Goal: Task Accomplishment & Management: Complete application form

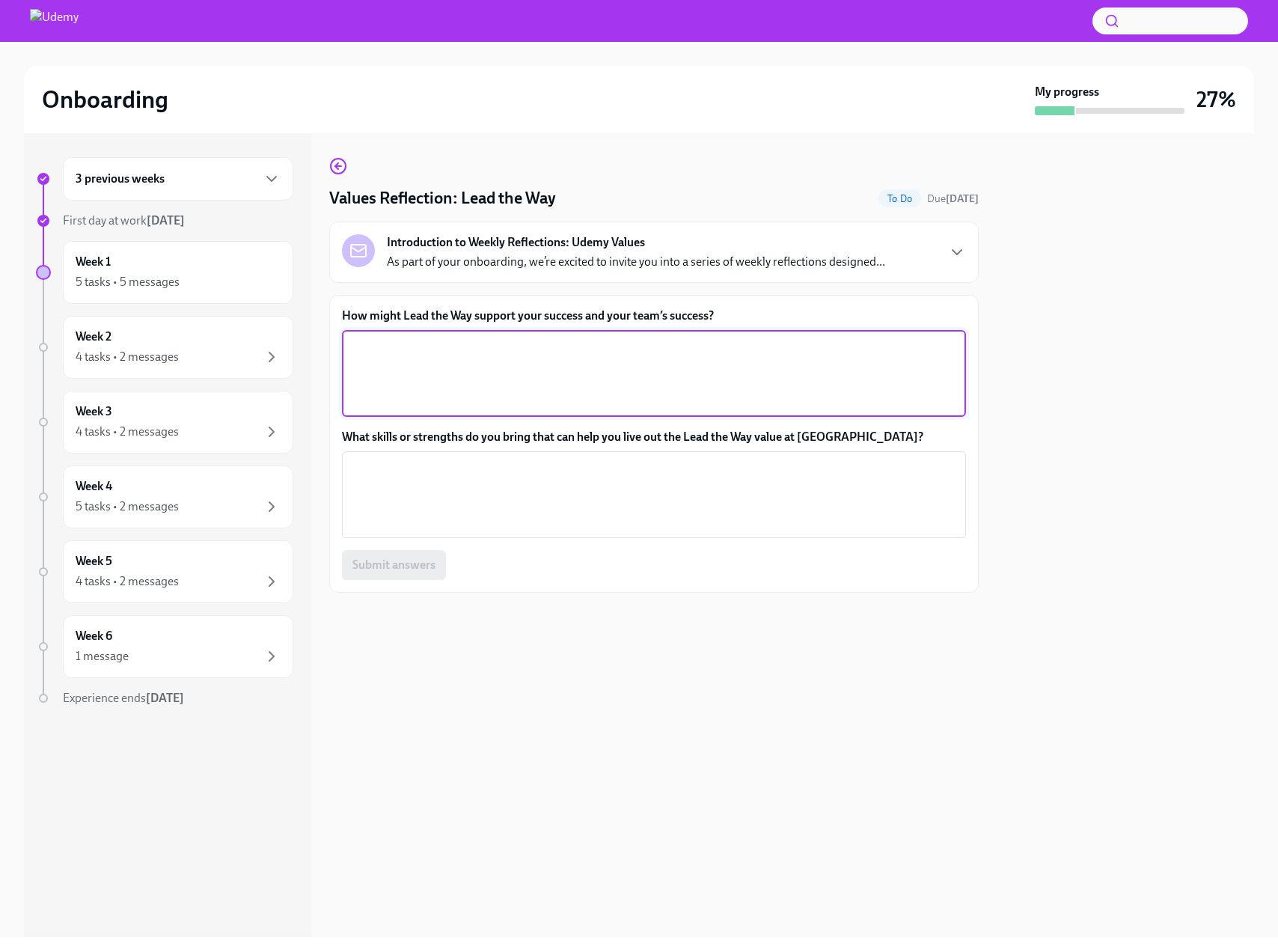
click at [516, 369] on textarea "How might Lead the Way support your success and your team’s success?" at bounding box center [654, 373] width 606 height 72
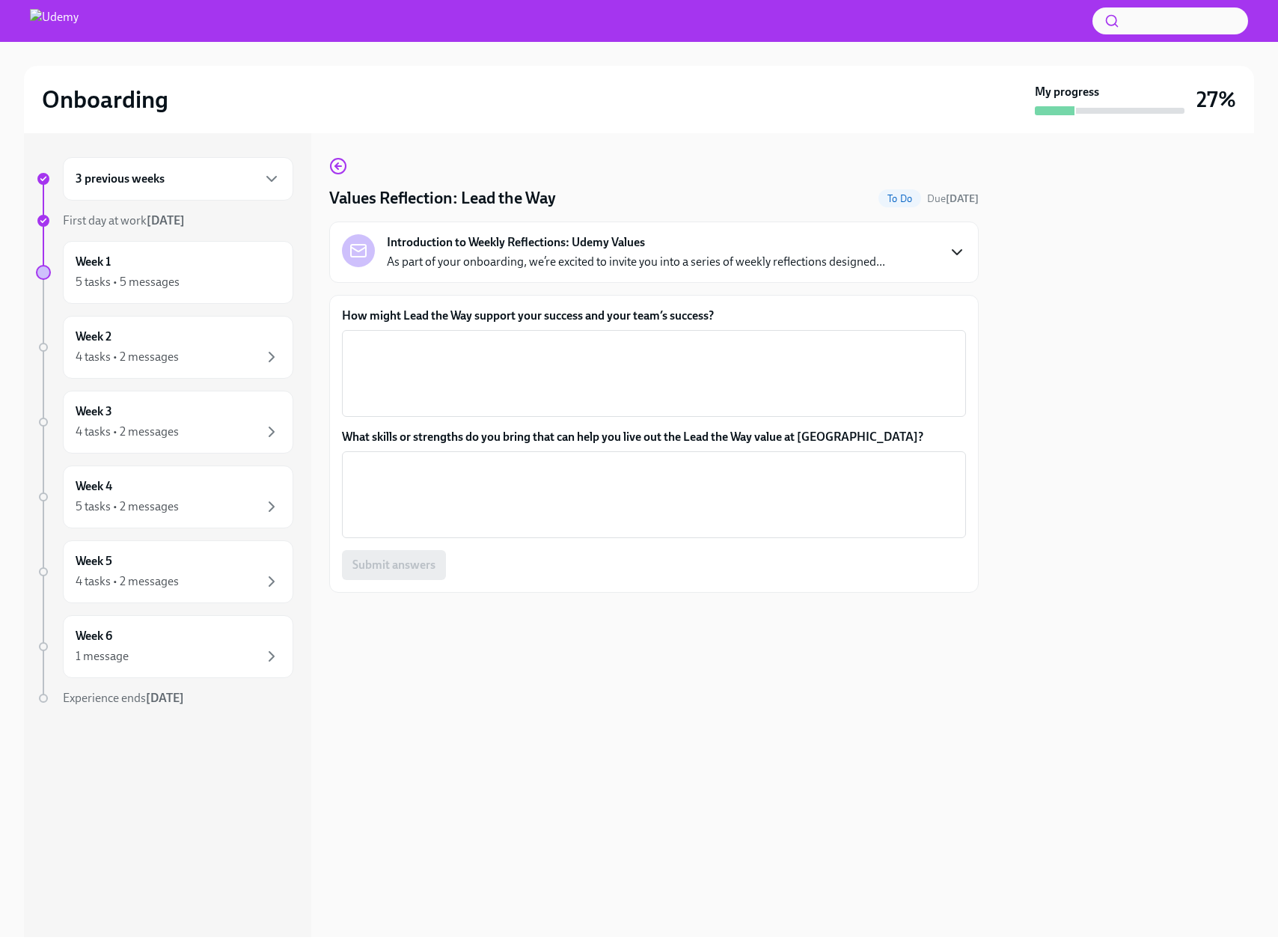
click at [954, 258] on icon "button" at bounding box center [958, 252] width 18 height 18
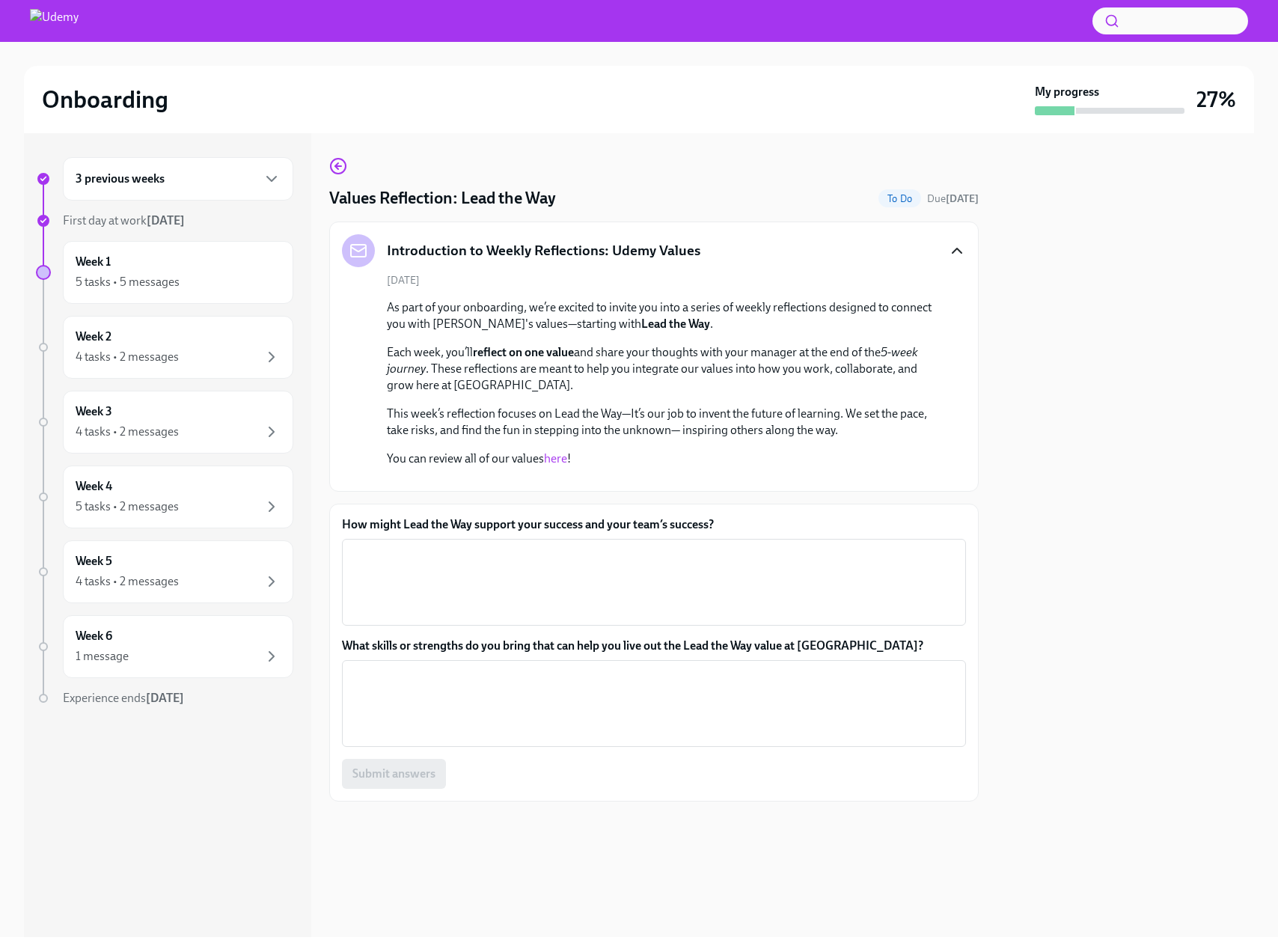
scroll to position [24, 0]
click at [585, 358] on p "Each week, you’ll reflect on one value and share your thoughts with your manage…" at bounding box center [665, 369] width 555 height 49
click at [543, 618] on textarea "How might Lead the Way support your success and your team’s success?" at bounding box center [654, 582] width 606 height 72
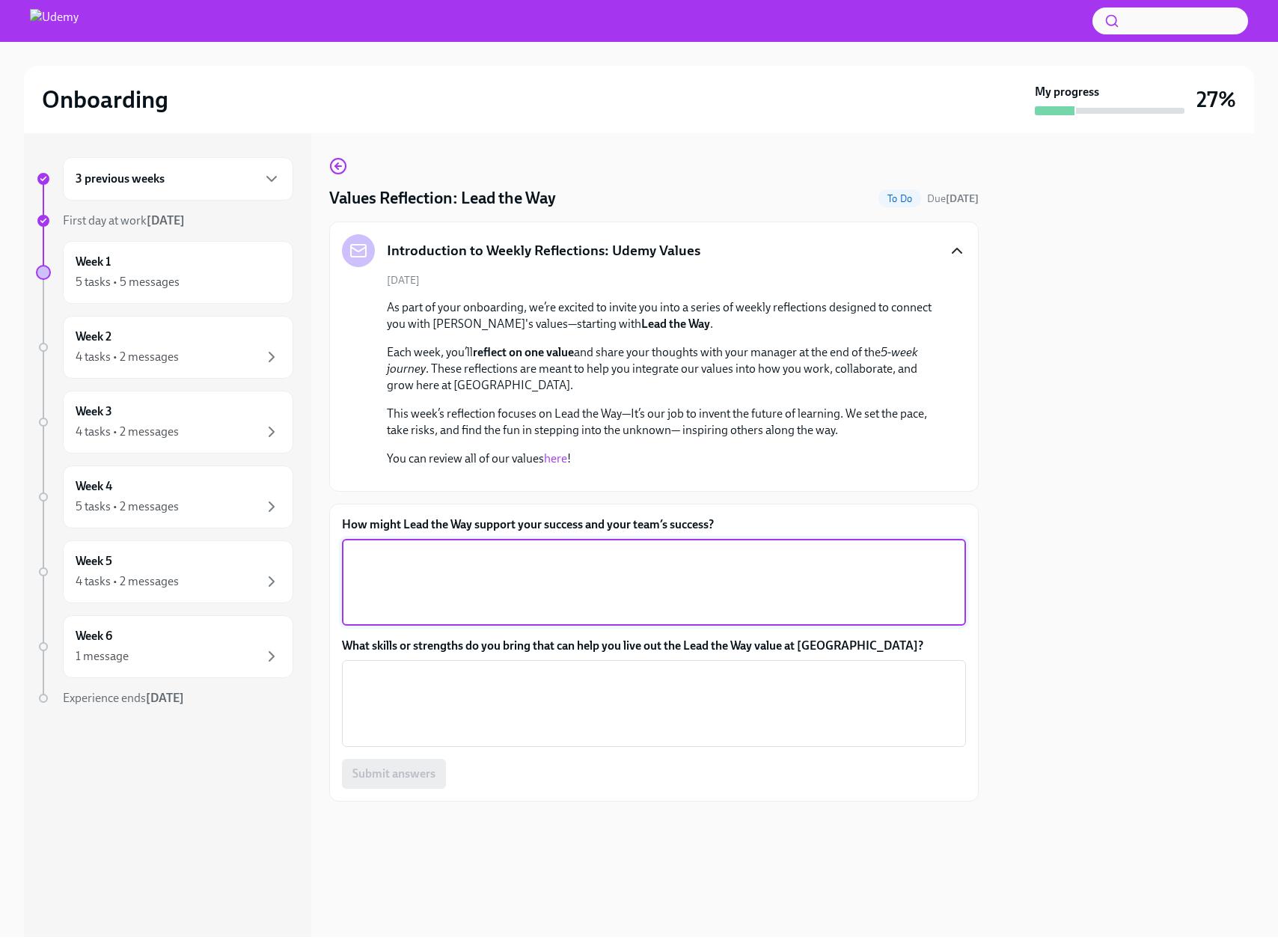
click at [557, 451] on link "here" at bounding box center [556, 458] width 23 height 14
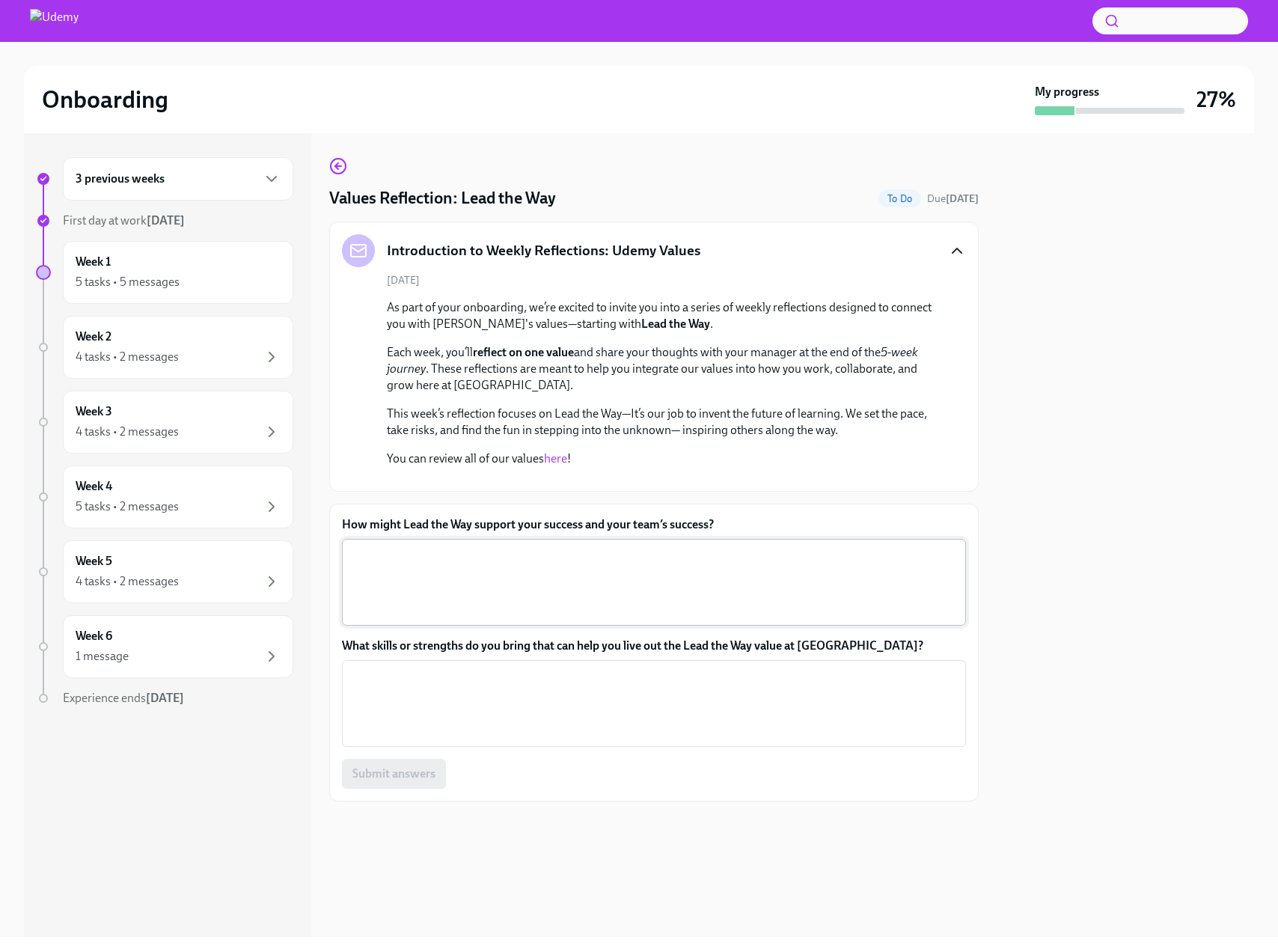
click at [557, 618] on textarea "How might Lead the Way support your success and your team’s success?" at bounding box center [654, 582] width 606 height 72
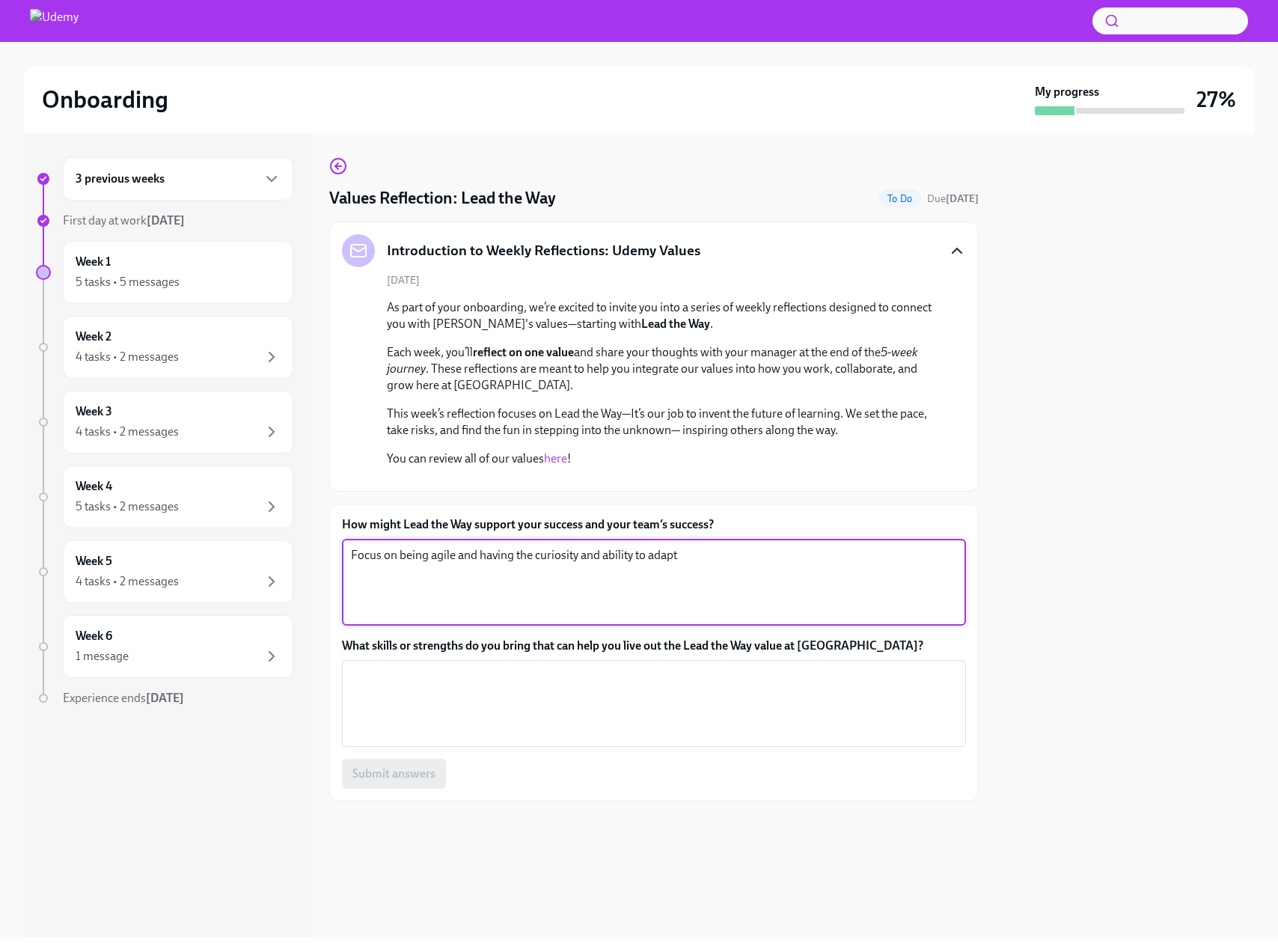
click at [656, 618] on textarea "Focus on being agile and having the curiosity and ability to adapt" at bounding box center [654, 582] width 606 height 72
drag, startPoint x: 711, startPoint y: 746, endPoint x: 581, endPoint y: 745, distance: 130.0
click at [581, 618] on textarea "Focus on being agile and having the curiosity and ability to adapt" at bounding box center [654, 582] width 606 height 72
type textarea "Focus on being agile and having the curiosity whenever change comes our way."
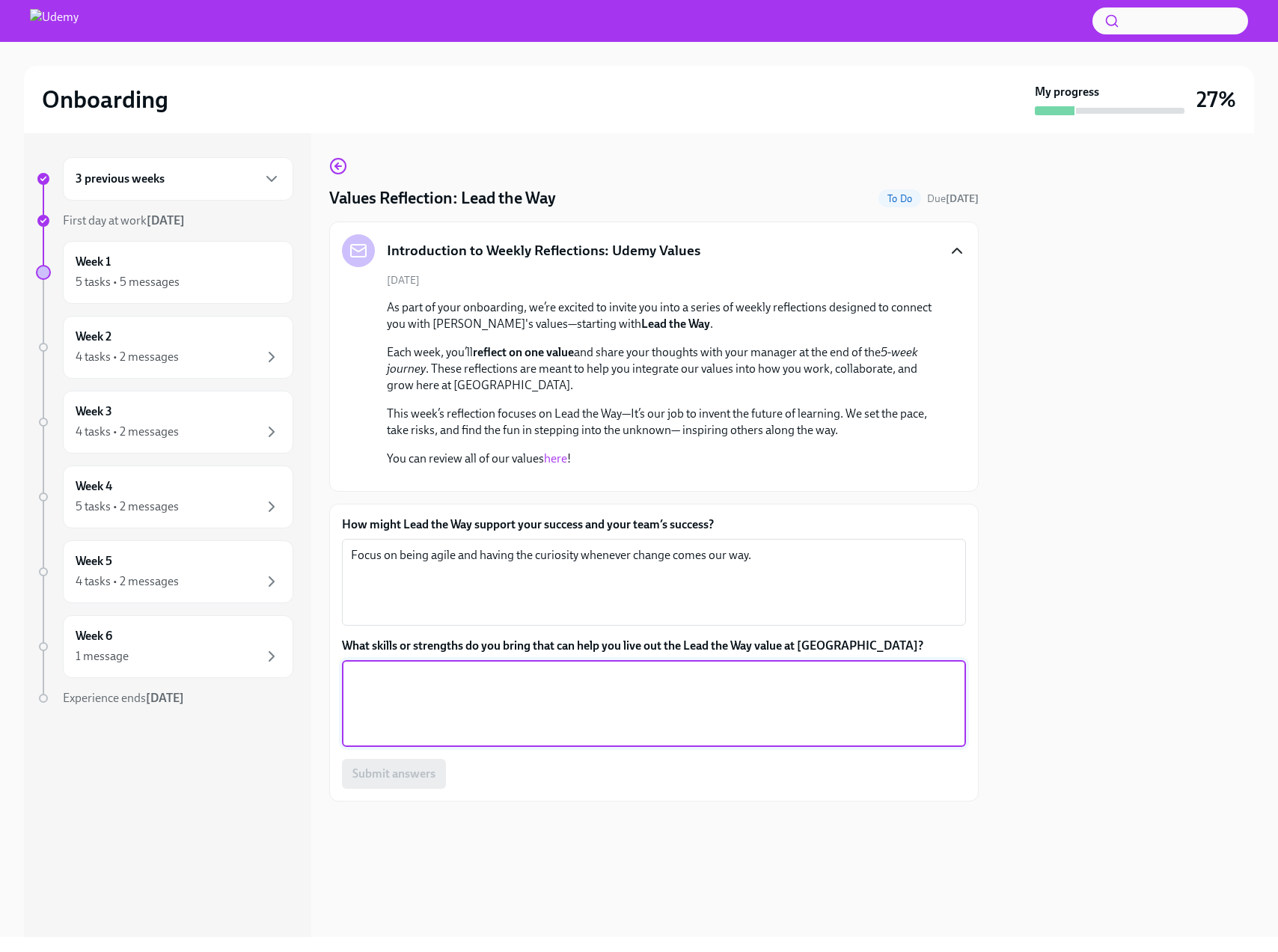
click at [418, 740] on textarea "What skills or strengths do you bring that can help you live out the Lead the W…" at bounding box center [654, 703] width 606 height 72
click at [580, 740] on textarea "Constant curiosity to learn more and evolve into the best" at bounding box center [654, 703] width 606 height 72
drag, startPoint x: 489, startPoint y: 832, endPoint x: 662, endPoint y: 843, distance: 173.3
click at [662, 740] on textarea "Constant curiosity to learn more and evolve into the best" at bounding box center [654, 703] width 606 height 72
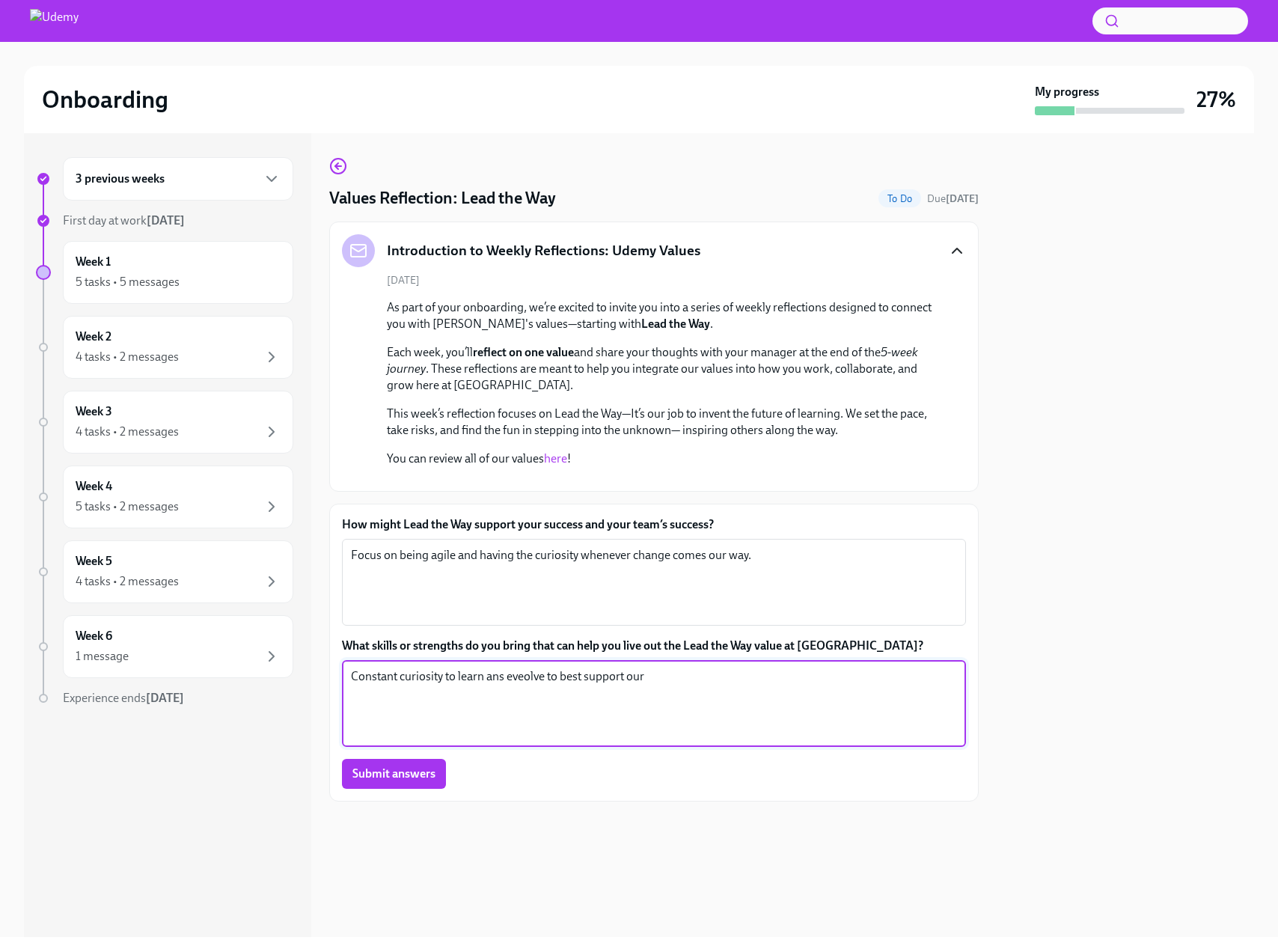
click at [504, 740] on textarea "Constant curiosity to learn ans eveolve to best support our" at bounding box center [654, 703] width 606 height 72
click at [711, 740] on textarea "Constant curiosity to learn and evolve to best support our" at bounding box center [654, 703] width 606 height 72
type textarea "Constant curiosity to learn and evolve to best support our customer base"
click at [394, 782] on span "Submit answers" at bounding box center [394, 774] width 83 height 15
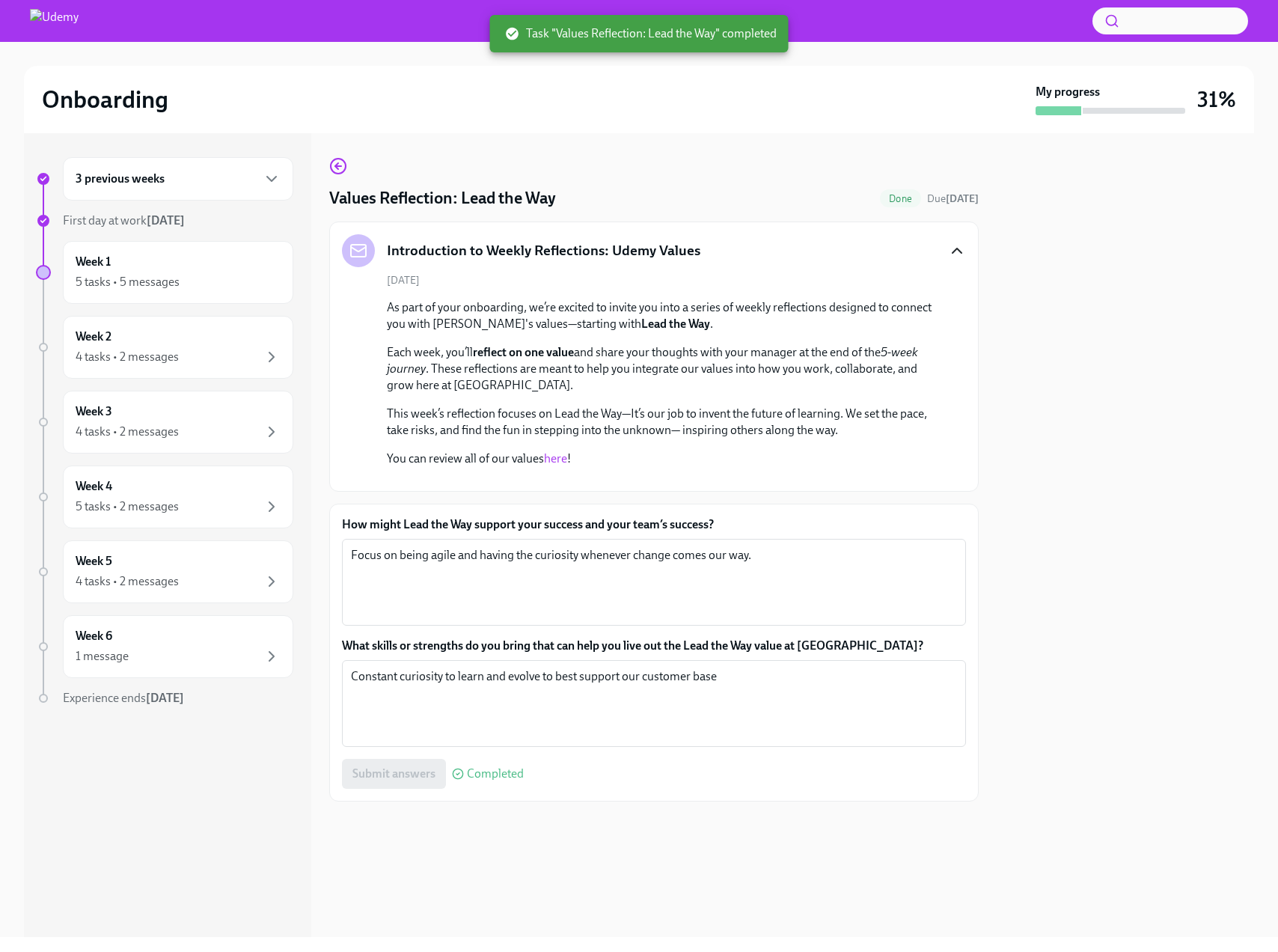
scroll to position [124, 0]
click at [222, 263] on div "Week 1 5 tasks • 5 messages" at bounding box center [178, 272] width 205 height 37
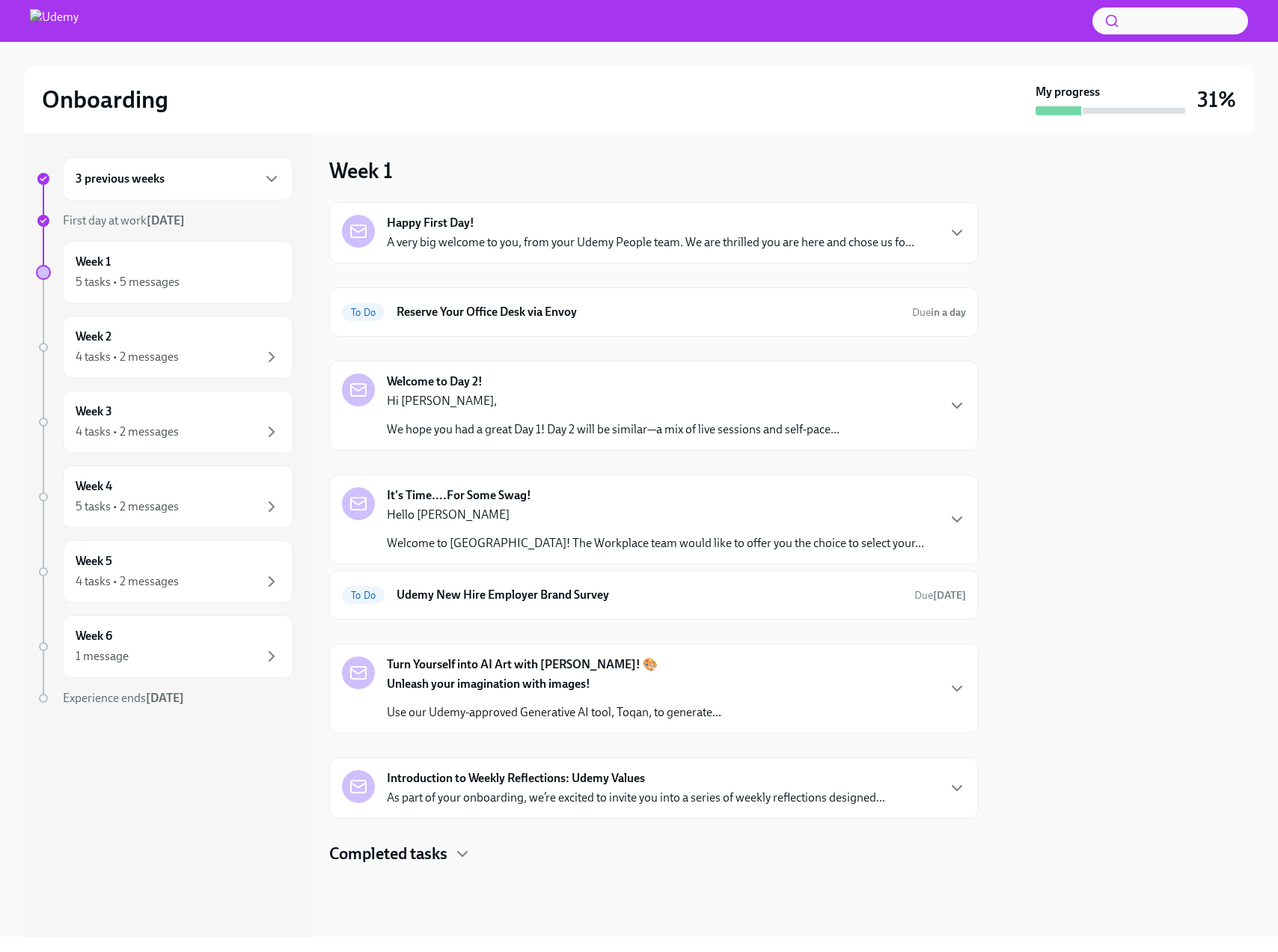
click at [631, 711] on p "Use our Udemy-approved Generative AI tool, Toqan, to generate..." at bounding box center [554, 712] width 334 height 16
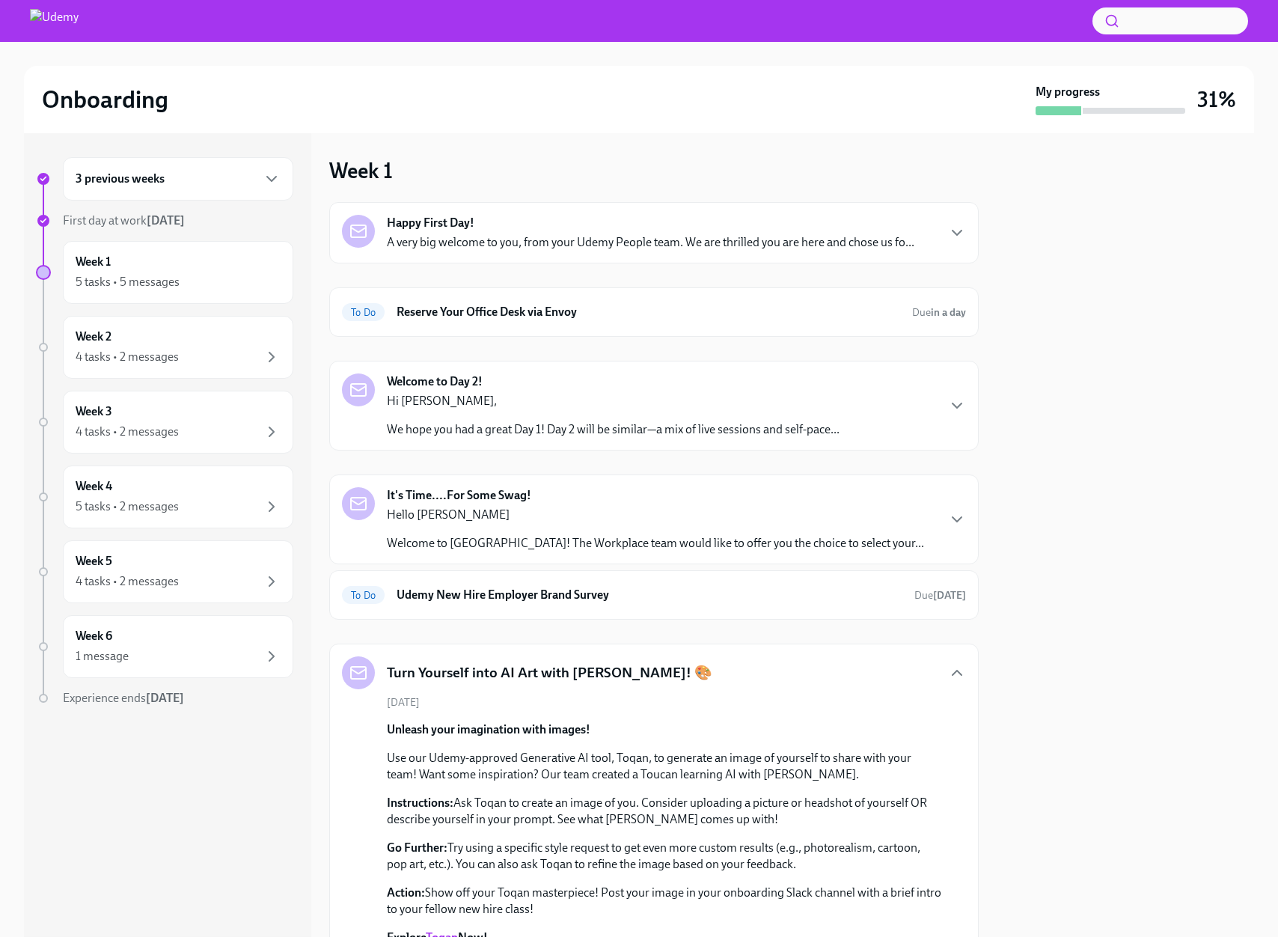
click at [660, 667] on div "Turn Yourself into AI Art with [PERSON_NAME]! 🎨" at bounding box center [654, 673] width 624 height 33
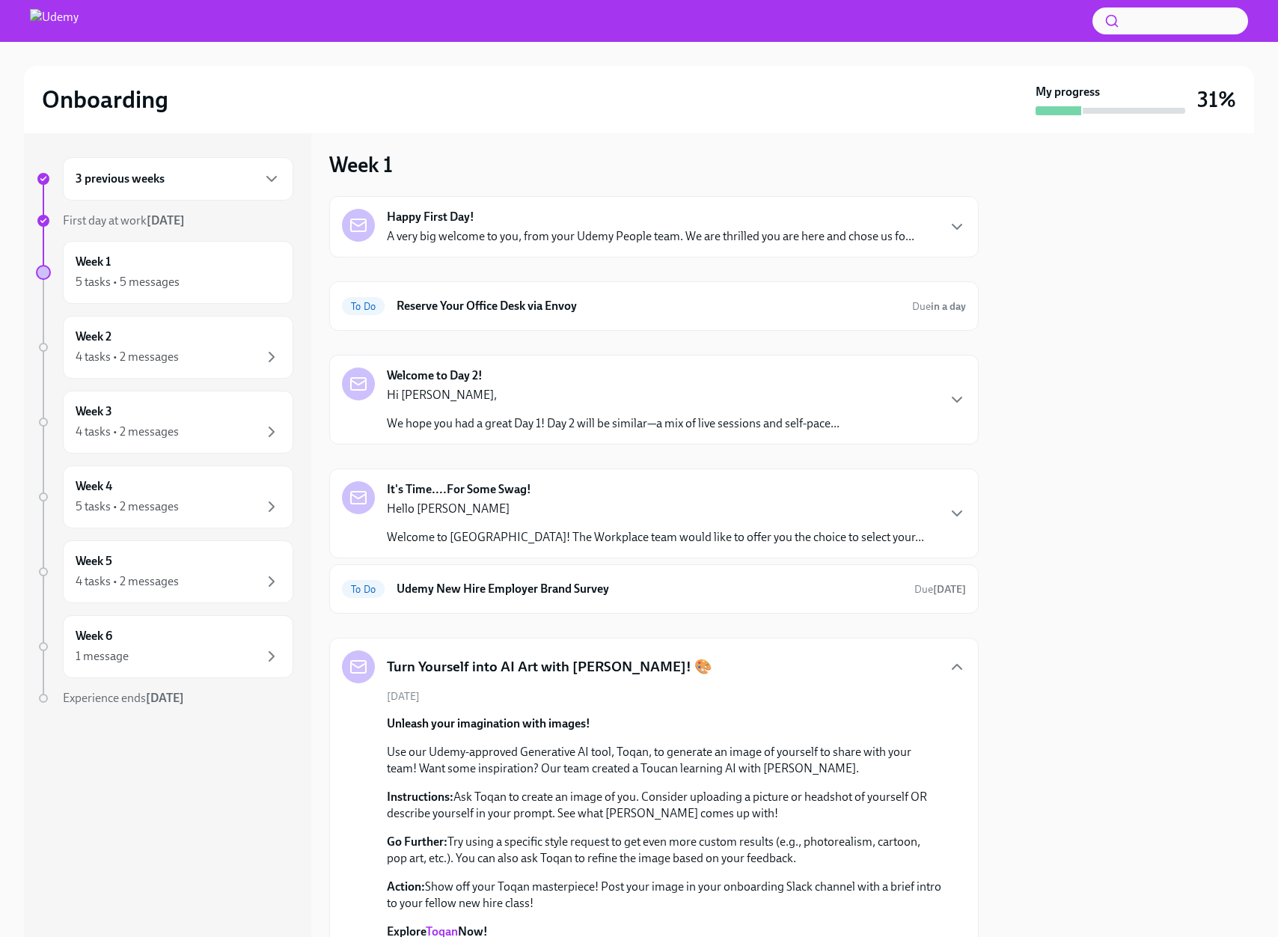
scroll to position [17, 0]
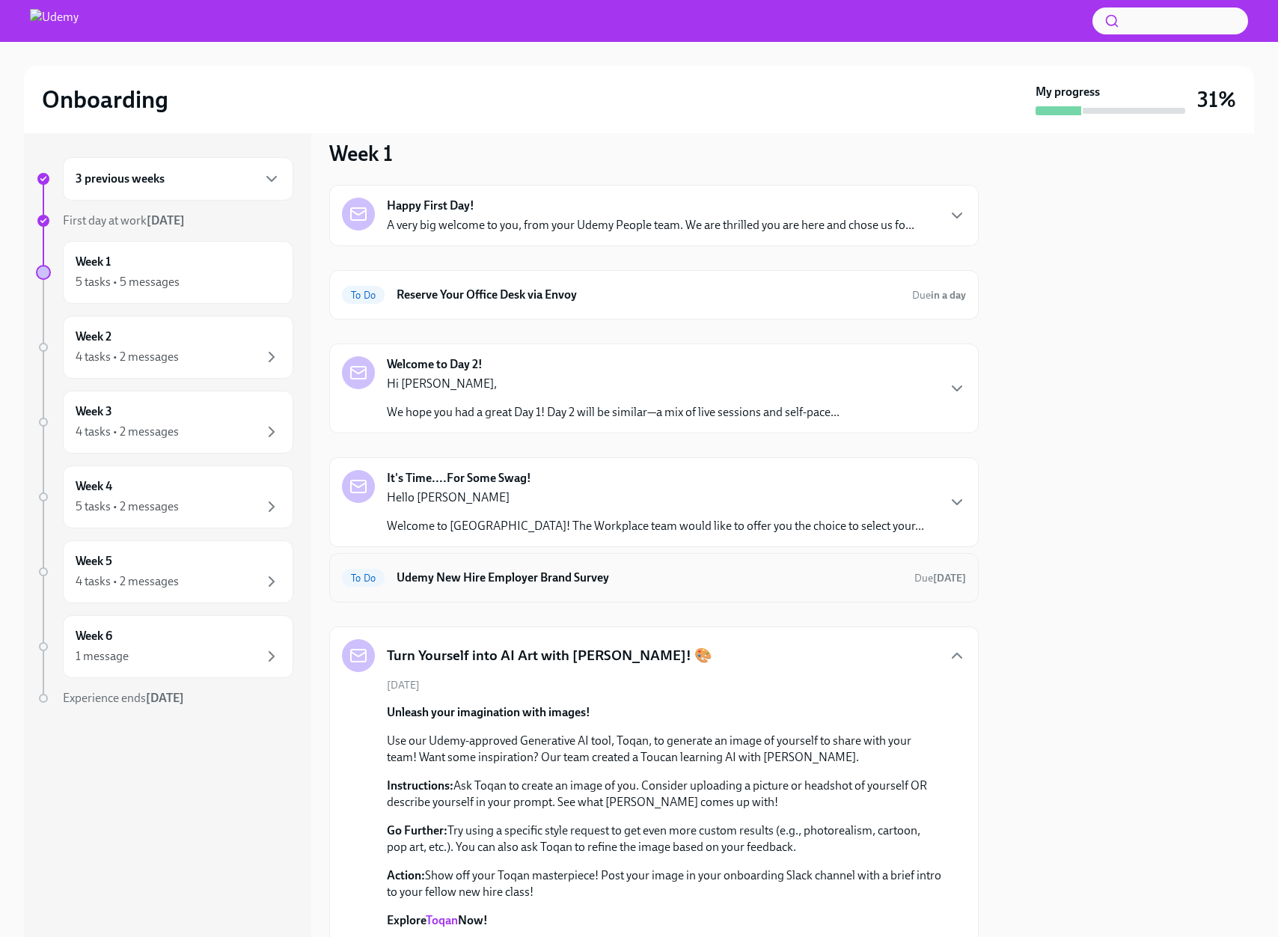
click at [688, 573] on h6 "Udemy New Hire Employer Brand Survey" at bounding box center [650, 578] width 506 height 16
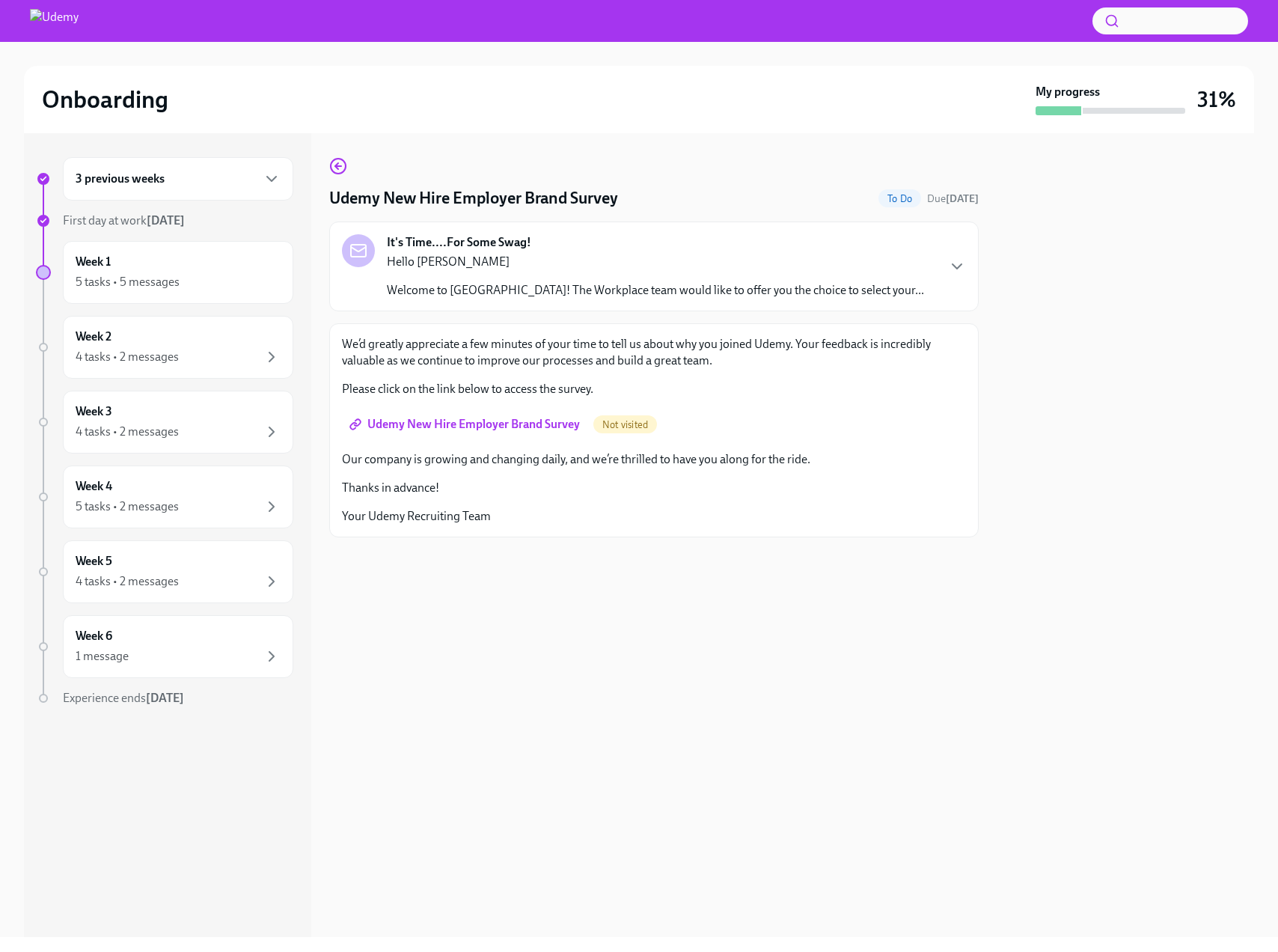
click at [497, 424] on span "Udemy New Hire Employer Brand Survey" at bounding box center [466, 424] width 227 height 15
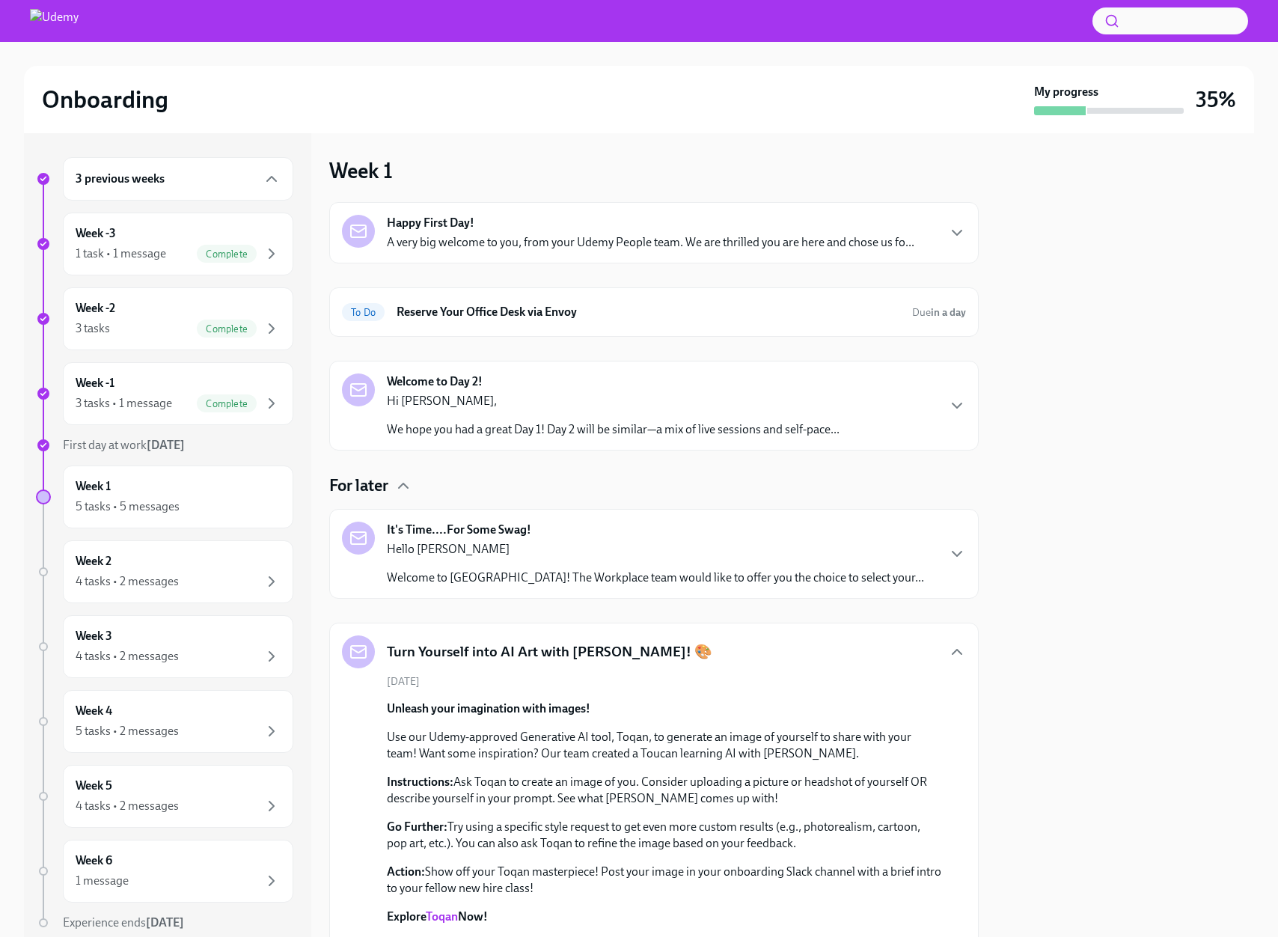
scroll to position [463, 0]
